Goal: Transaction & Acquisition: Purchase product/service

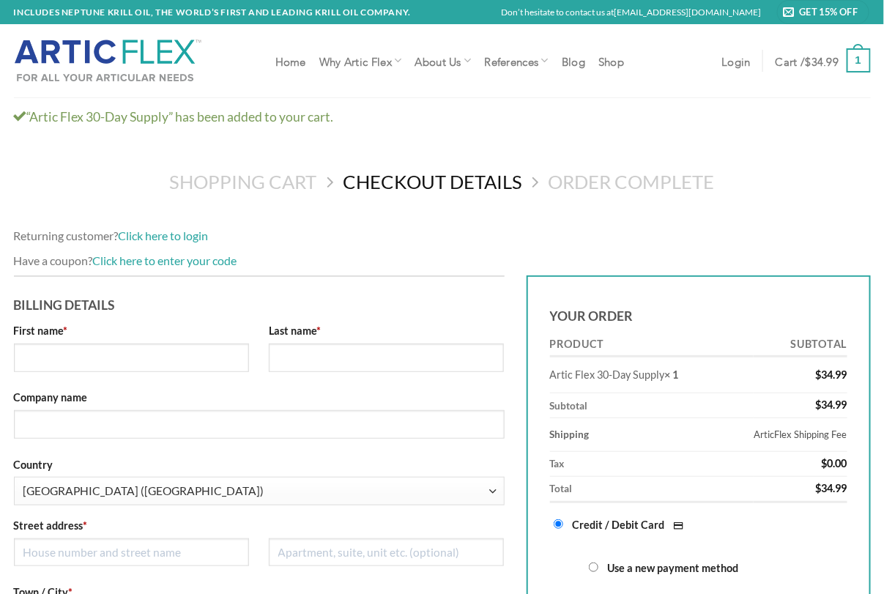
select select "NY"
click at [122, 254] on link "Click here to enter your code" at bounding box center [165, 261] width 144 height 14
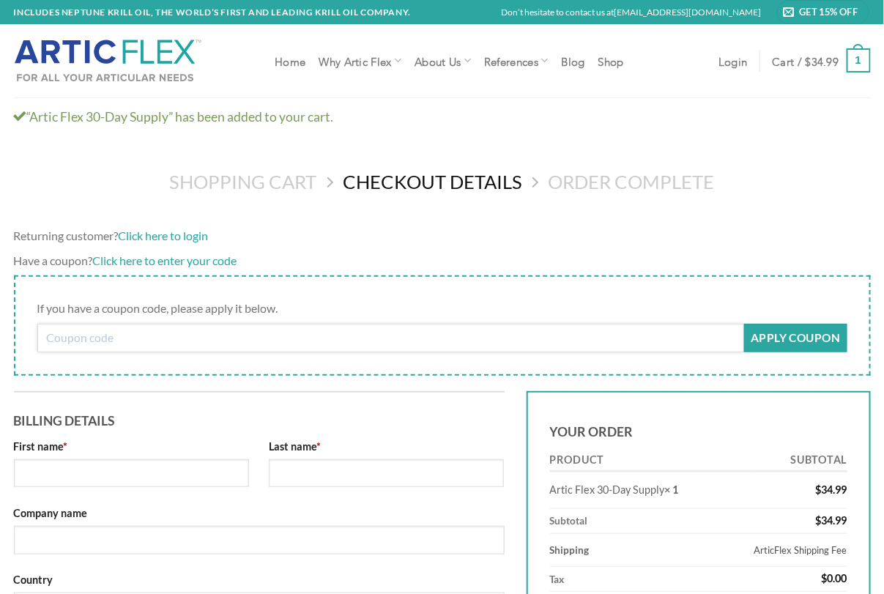
click at [78, 324] on input "Coupon:" at bounding box center [391, 338] width 708 height 29
paste input "flex15"
type input "flex15"
click at [777, 324] on button "Apply coupon" at bounding box center [795, 338] width 103 height 29
